Goal: Task Accomplishment & Management: Use online tool/utility

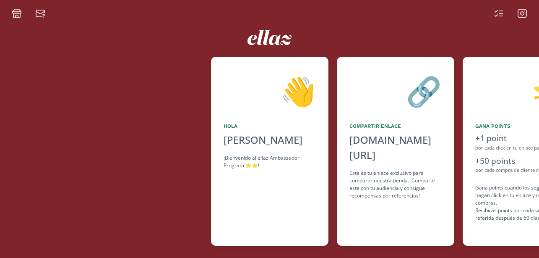
scroll to position [0, 504]
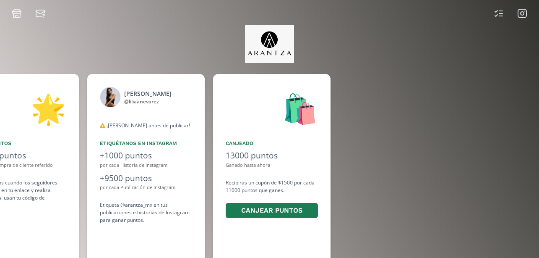
scroll to position [0, 630]
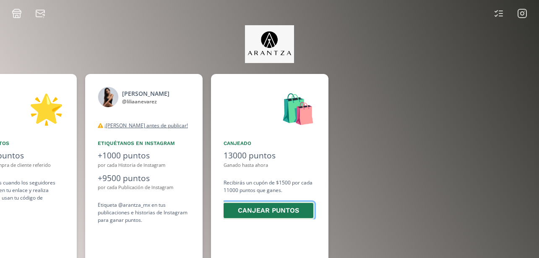
click at [284, 210] on button "Canjear puntos" at bounding box center [268, 210] width 92 height 18
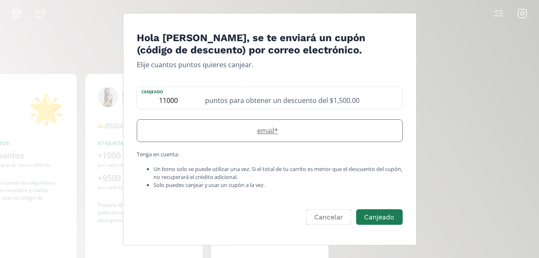
click at [321, 126] on label "email *" at bounding box center [265, 130] width 257 height 10
type input "liliamnevarezgarcia@gmail.com"
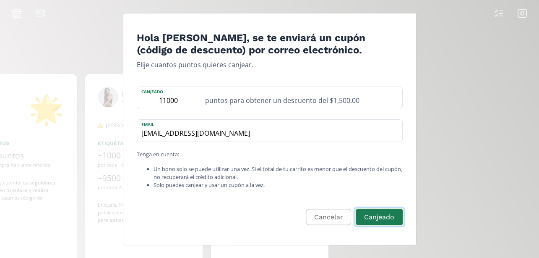
click at [381, 212] on button "Canjeado" at bounding box center [379, 217] width 49 height 18
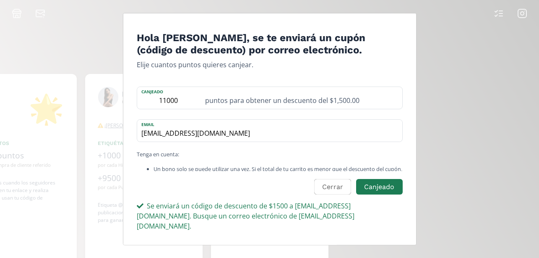
click at [463, 113] on div "Hola Lilia Nevarez, se te enviará un cupón (código de descuento) por correo ele…" at bounding box center [269, 129] width 539 height 258
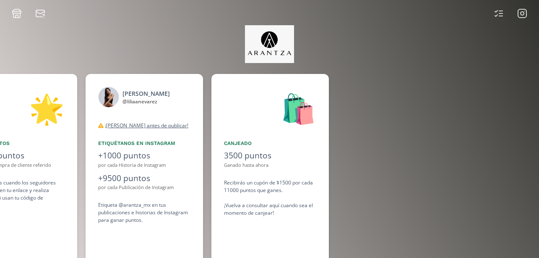
scroll to position [0, 630]
click at [523, 19] on div "👋 Hola Lilia Nevarez ¡Bienvenido al Arantza Programa de Embajadoras! 🏷️ Compart…" at bounding box center [269, 152] width 539 height 269
click at [520, 16] on icon at bounding box center [523, 13] width 10 height 10
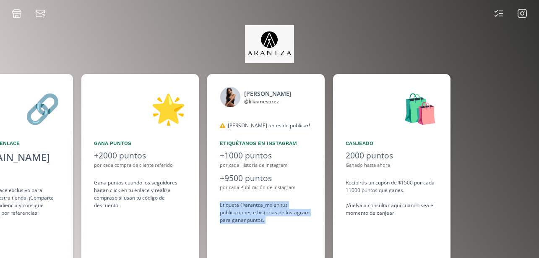
scroll to position [0, 638]
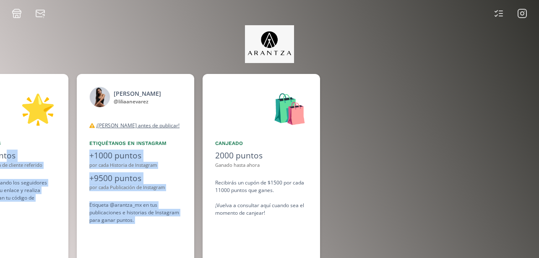
drag, startPoint x: 222, startPoint y: 139, endPoint x: 6, endPoint y: 153, distance: 215.8
click at [6, 153] on div "👋 Hola Lilia Nevarez ¡Bienvenido al Arantza Programa de Embajadoras! 🏷️ Compart…" at bounding box center [269, 168] width 539 height 197
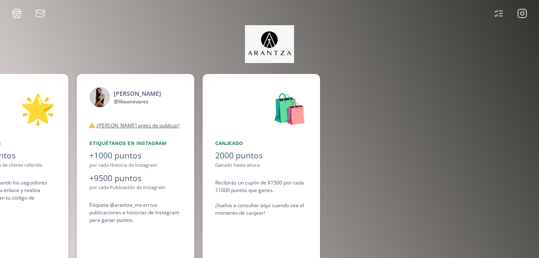
click at [350, 177] on div at bounding box center [434, 168] width 211 height 189
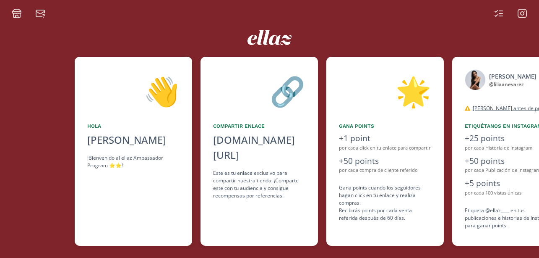
scroll to position [0, 126]
